Goal: Information Seeking & Learning: Learn about a topic

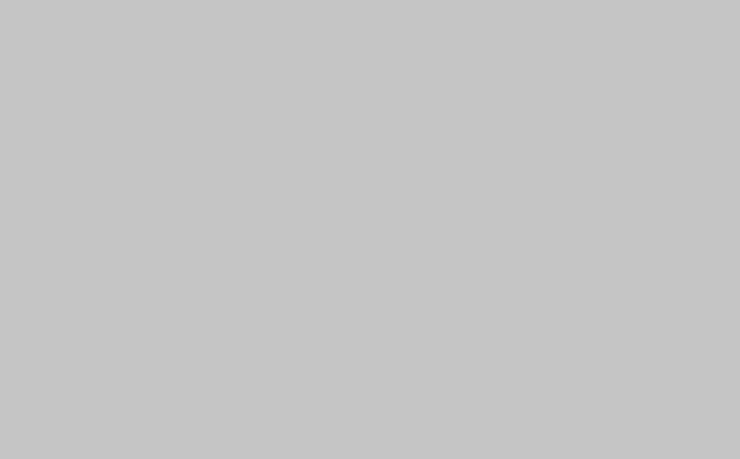
scroll to position [733, 0]
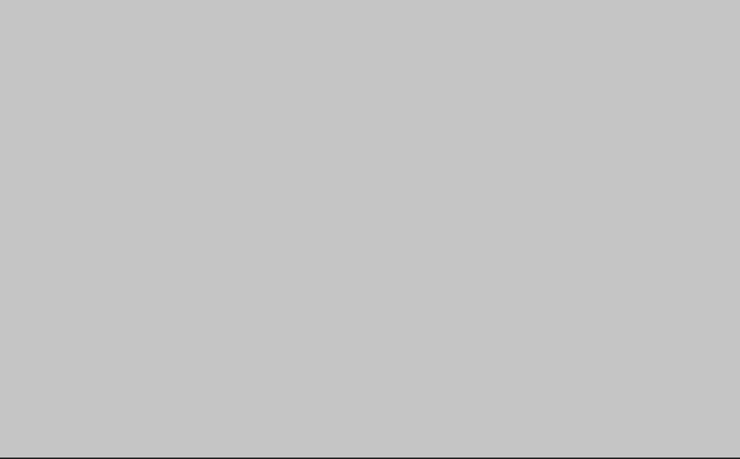
scroll to position [1601, 0]
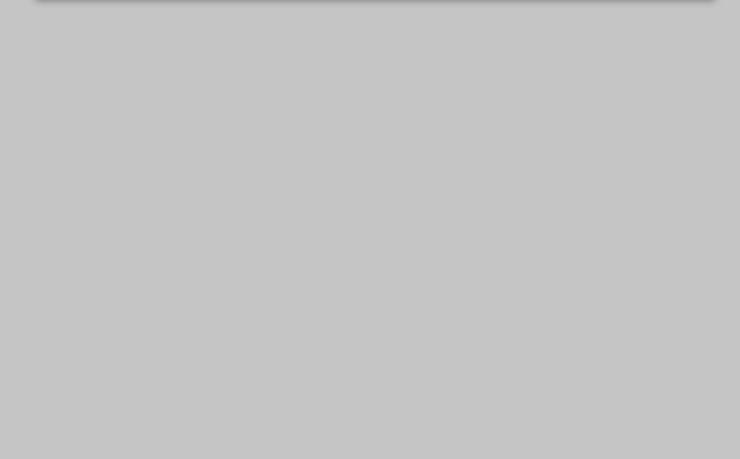
scroll to position [842, 0]
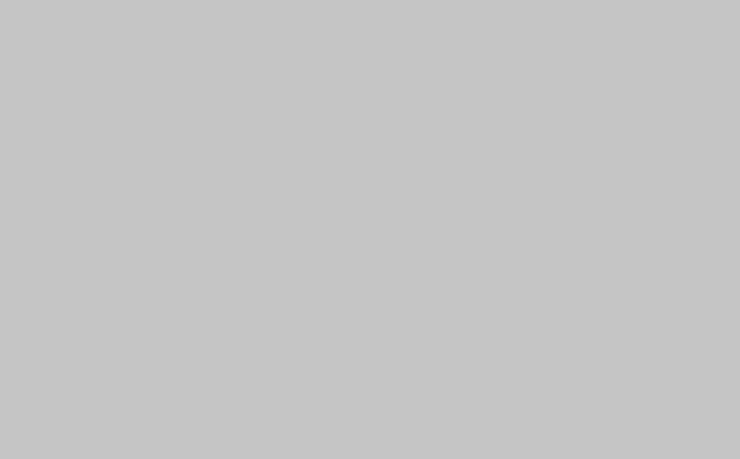
scroll to position [795, 0]
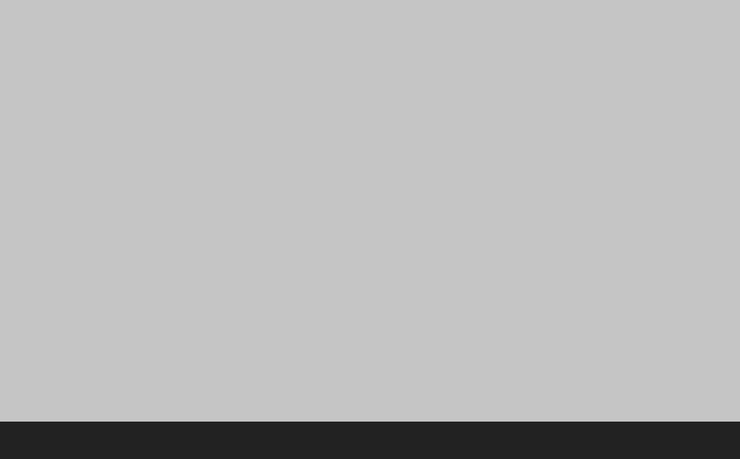
scroll to position [1432, 0]
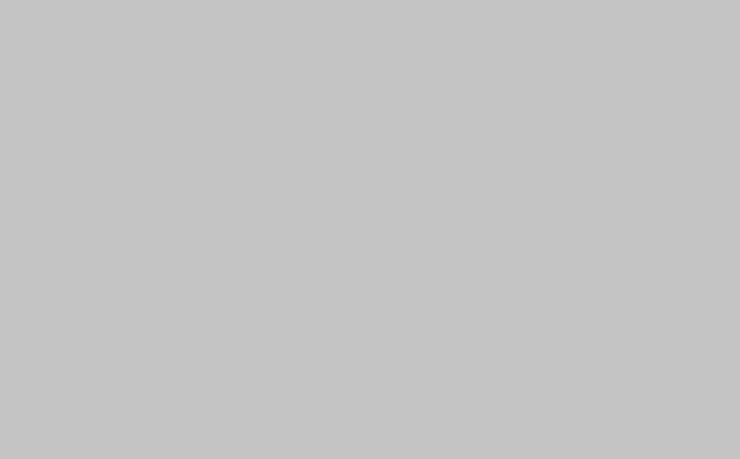
scroll to position [1088, 0]
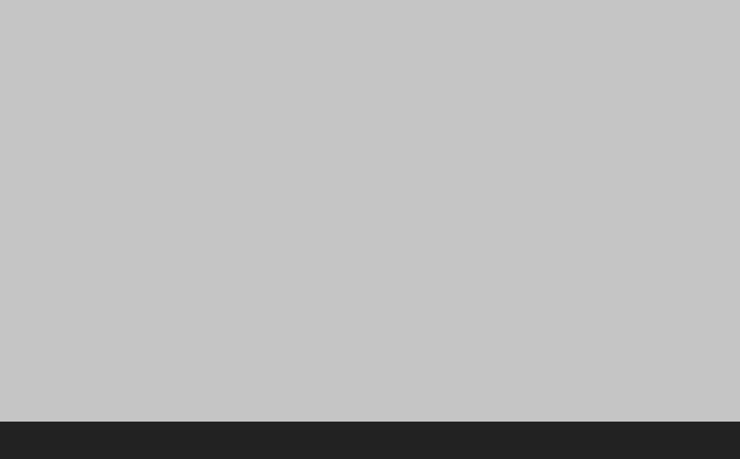
scroll to position [1639, 0]
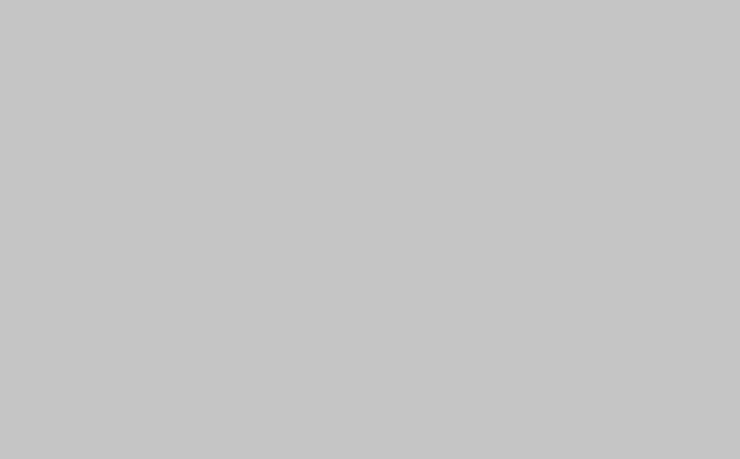
scroll to position [839, 0]
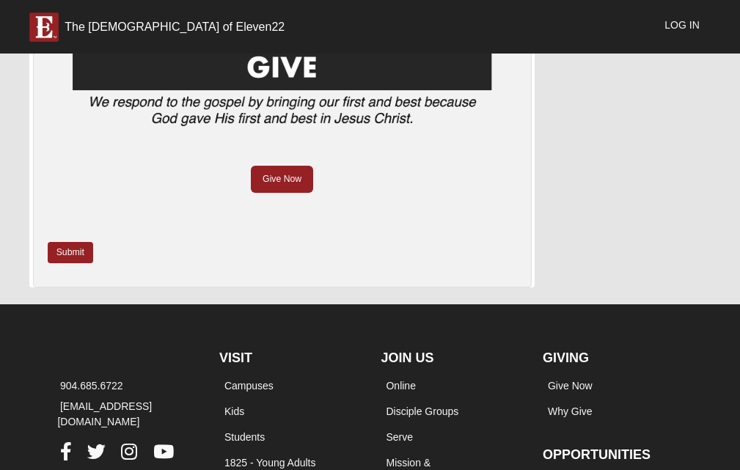
scroll to position [1246, 0]
